Goal: Transaction & Acquisition: Purchase product/service

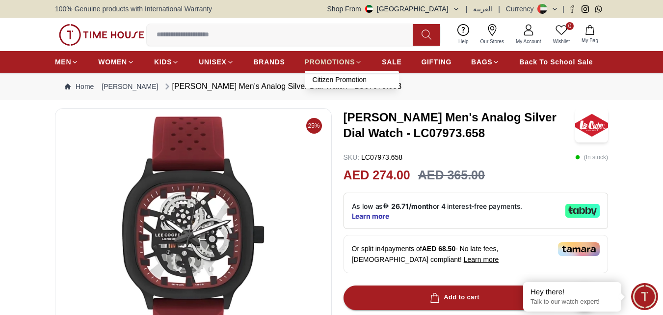
click at [338, 56] on link "PROMOTIONS" at bounding box center [334, 62] width 58 height 18
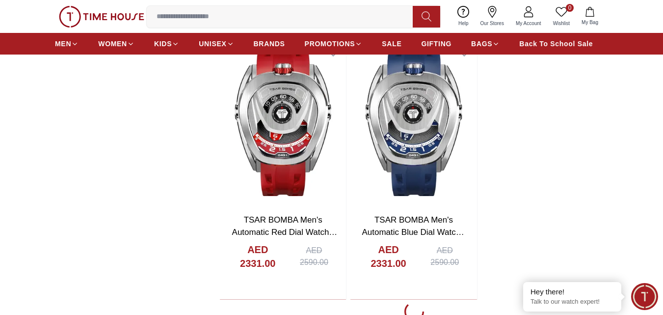
scroll to position [1718, 0]
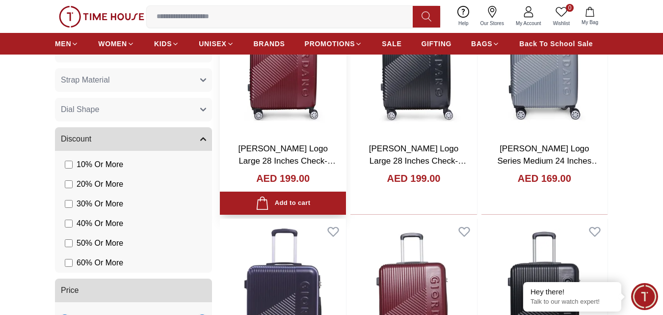
scroll to position [589, 0]
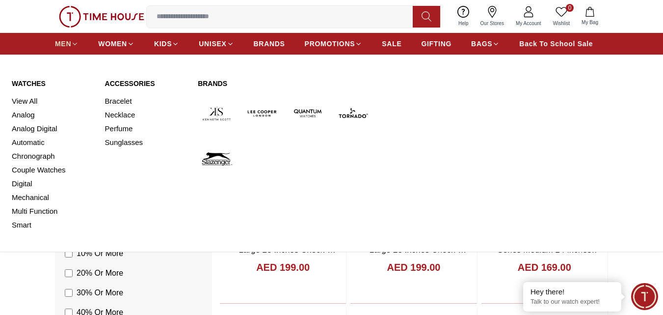
click at [68, 42] on span "MEN" at bounding box center [63, 44] width 16 height 10
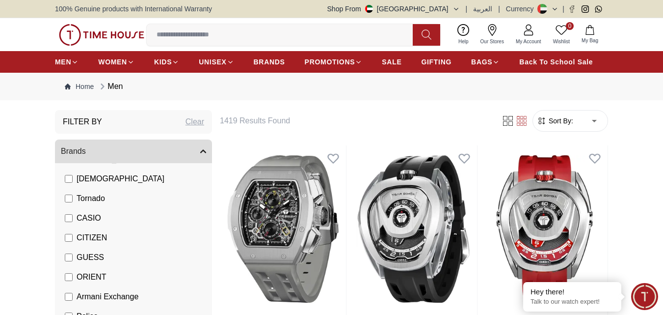
scroll to position [54, 0]
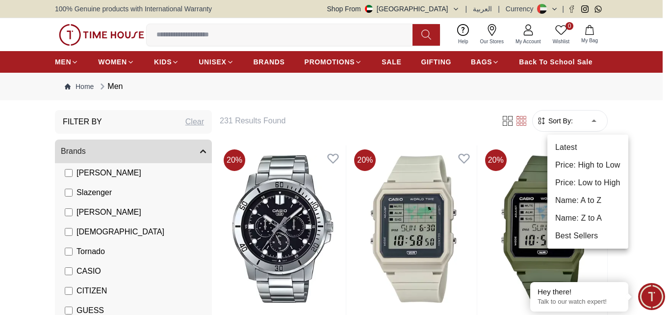
click at [593, 184] on li "Price: Low to High" at bounding box center [588, 183] width 81 height 18
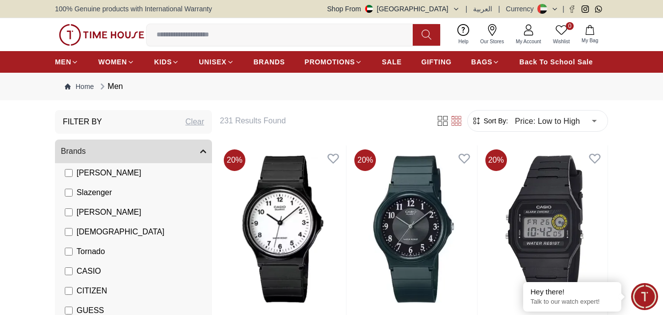
type input "******"
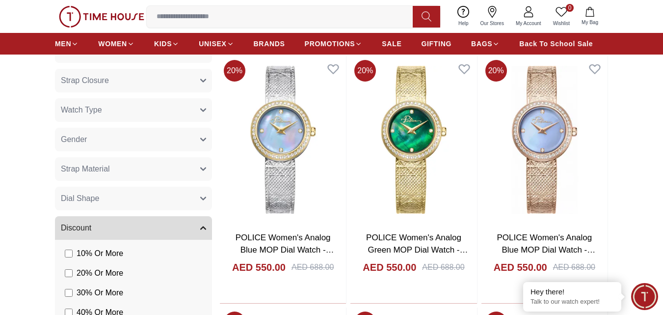
scroll to position [724, 0]
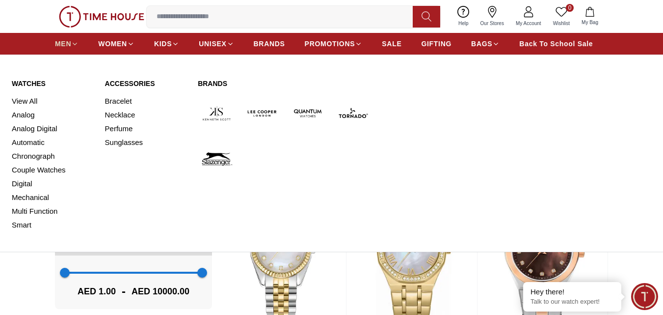
click at [69, 42] on span "MEN" at bounding box center [63, 44] width 16 height 10
